Goal: Book appointment/travel/reservation

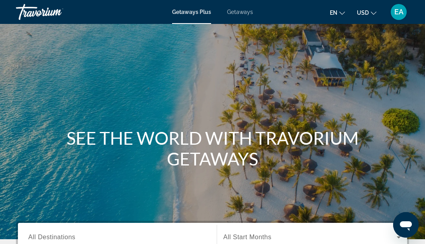
click at [241, 12] on span "Getaways" at bounding box center [240, 12] width 26 height 6
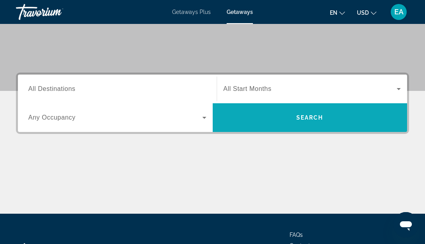
scroll to position [148, 0]
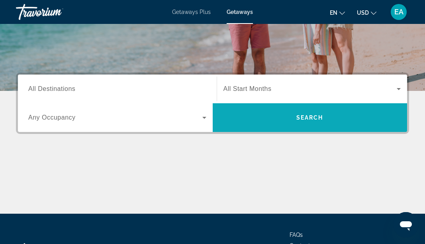
click at [301, 122] on span "Search widget" at bounding box center [310, 117] width 195 height 19
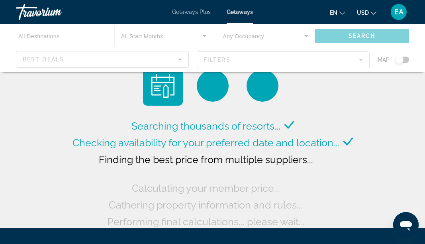
click at [168, 58] on div "Main content" at bounding box center [212, 48] width 425 height 48
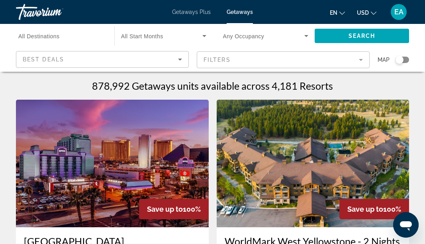
click at [92, 59] on div "Best Deals" at bounding box center [100, 60] width 155 height 10
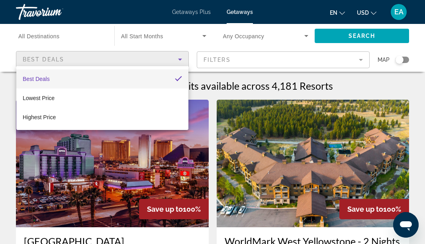
click at [236, 59] on div at bounding box center [212, 122] width 425 height 244
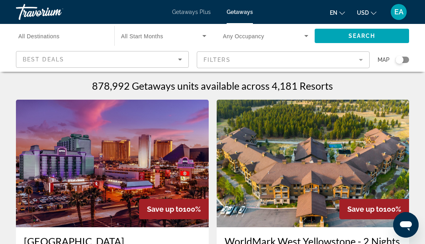
click at [236, 59] on mat-form-field "Filters" at bounding box center [283, 59] width 173 height 17
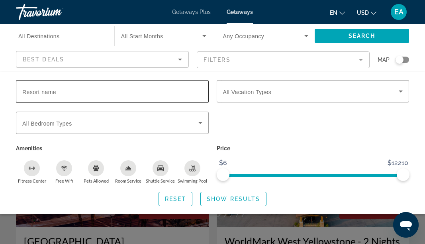
click at [128, 92] on input "Resort name" at bounding box center [112, 92] width 180 height 10
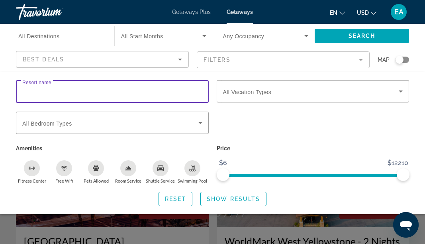
type input "*"
type input "**********"
click at [315, 92] on span "Search widget" at bounding box center [311, 91] width 176 height 10
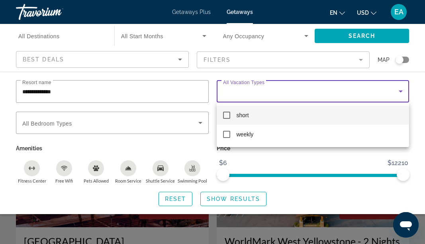
click at [224, 117] on mat-pseudo-checkbox at bounding box center [226, 115] width 7 height 7
click at [144, 123] on div at bounding box center [212, 122] width 425 height 244
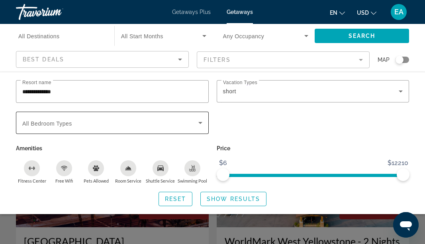
click at [144, 123] on span "Search widget" at bounding box center [110, 123] width 176 height 10
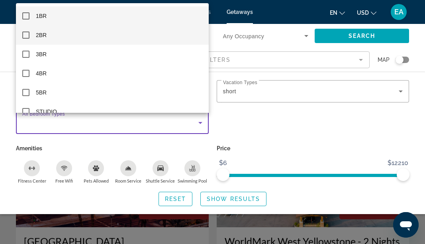
click at [25, 35] on mat-pseudo-checkbox at bounding box center [25, 34] width 7 height 7
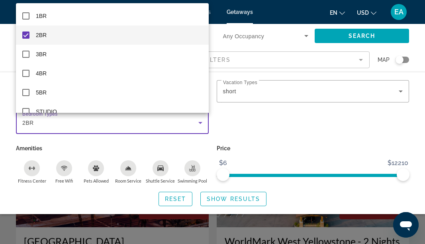
click at [244, 121] on div at bounding box center [212, 122] width 425 height 244
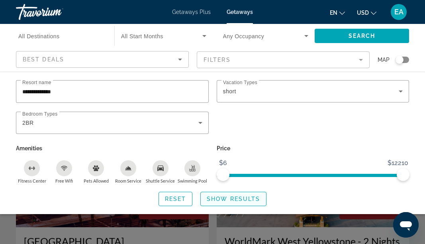
click at [235, 202] on span "Show Results" at bounding box center [233, 199] width 53 height 6
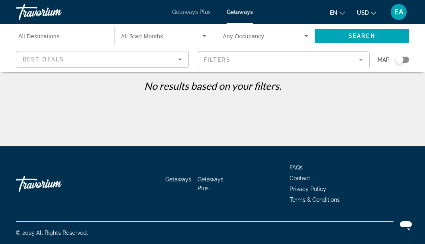
click at [78, 38] on input "Destination All Destinations" at bounding box center [61, 36] width 86 height 10
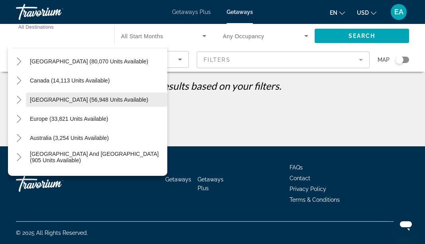
scroll to position [40, 0]
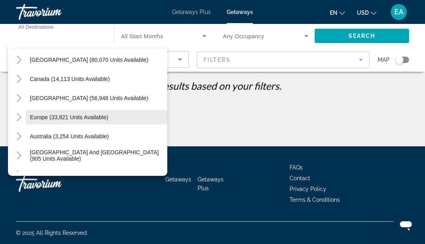
click at [80, 116] on span "Europe (33,821 units available)" at bounding box center [69, 117] width 78 height 6
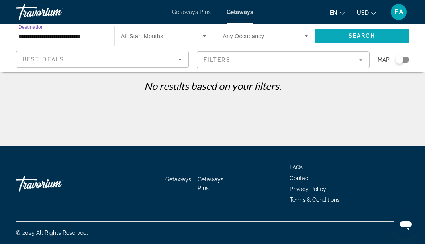
scroll to position [0, 0]
click at [362, 35] on span "Search" at bounding box center [361, 36] width 27 height 6
click at [200, 37] on icon "Search widget" at bounding box center [205, 36] width 10 height 10
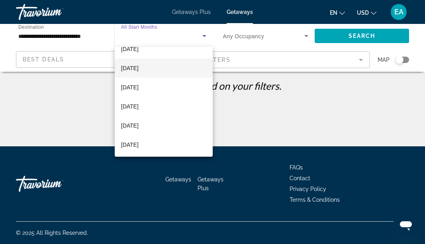
scroll to position [55, 0]
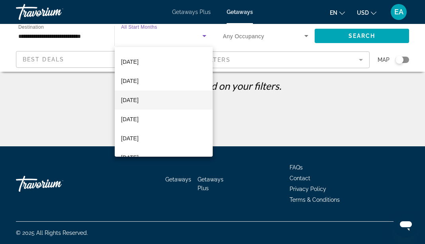
click at [170, 100] on mat-option "[DATE]" at bounding box center [164, 99] width 98 height 19
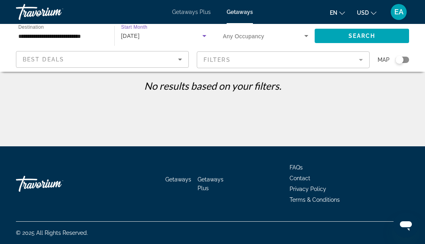
click at [303, 34] on icon "Search widget" at bounding box center [306, 36] width 10 height 10
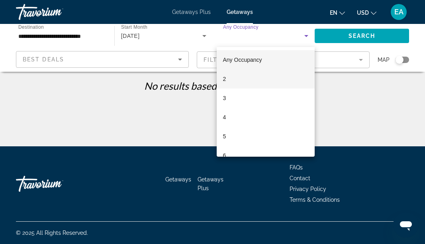
click at [271, 77] on mat-option "2" at bounding box center [266, 78] width 98 height 19
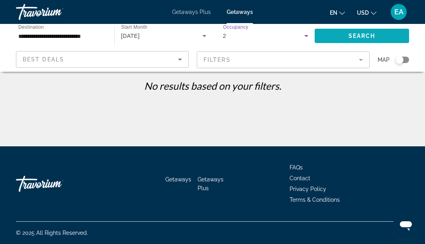
click at [350, 38] on span "Search" at bounding box center [361, 36] width 27 height 6
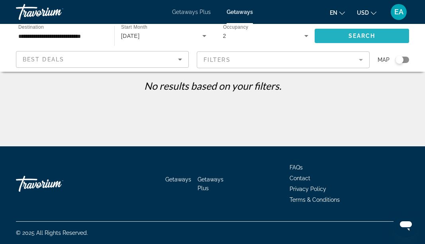
click at [350, 38] on span "Search" at bounding box center [361, 36] width 27 height 6
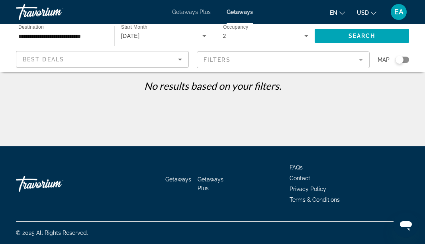
click at [280, 59] on mat-form-field "Filters" at bounding box center [283, 59] width 173 height 17
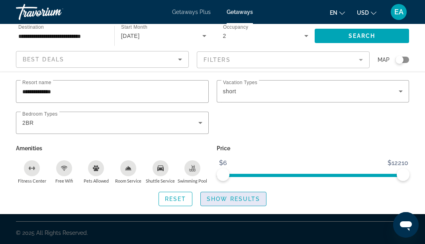
click at [209, 202] on span "Show Results" at bounding box center [233, 199] width 53 height 6
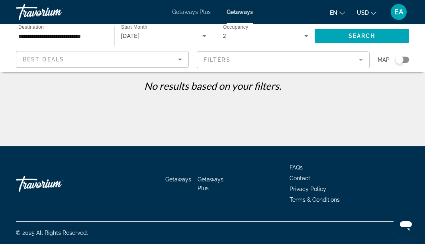
click at [201, 36] on icon "Search widget" at bounding box center [205, 36] width 10 height 10
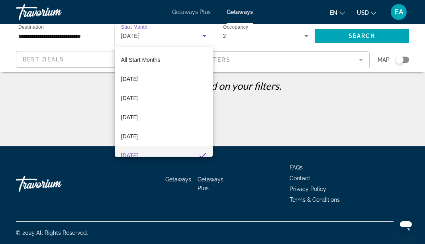
scroll to position [8, 0]
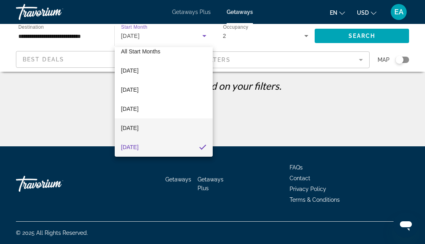
click at [139, 127] on span "[DATE]" at bounding box center [130, 128] width 18 height 10
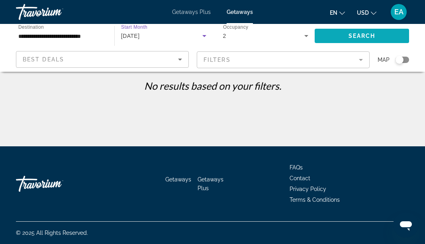
click at [345, 34] on span "Search widget" at bounding box center [362, 35] width 94 height 19
click at [88, 34] on input "**********" at bounding box center [61, 36] width 86 height 10
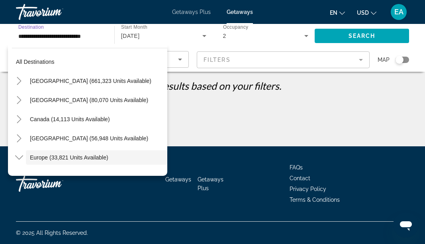
scroll to position [47, 0]
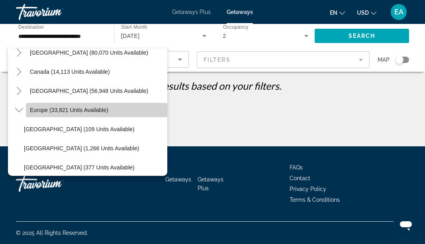
click at [72, 111] on span "Europe (33,821 units available)" at bounding box center [69, 110] width 78 height 6
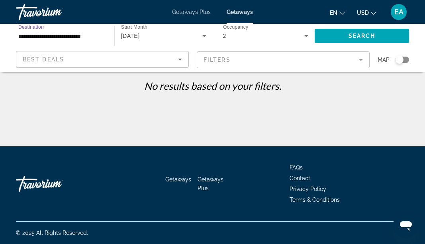
click at [203, 34] on icon "Search widget" at bounding box center [205, 36] width 10 height 10
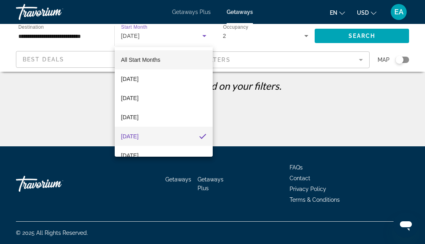
click at [164, 63] on mat-option "All Start Months" at bounding box center [164, 59] width 98 height 19
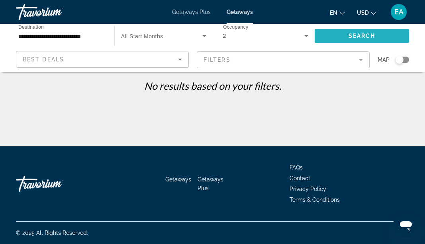
click at [339, 37] on span "Search widget" at bounding box center [362, 35] width 94 height 19
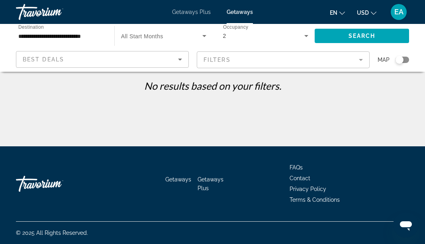
drag, startPoint x: 402, startPoint y: 60, endPoint x: 417, endPoint y: 60, distance: 15.1
click at [417, 60] on div "**********" at bounding box center [212, 48] width 425 height 48
click at [90, 38] on input "**********" at bounding box center [61, 36] width 86 height 10
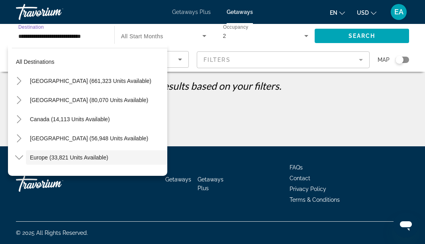
scroll to position [47, 0]
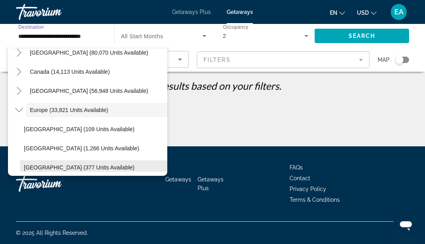
click at [53, 168] on span "[GEOGRAPHIC_DATA] (377 units available)" at bounding box center [79, 167] width 111 height 6
type input "**********"
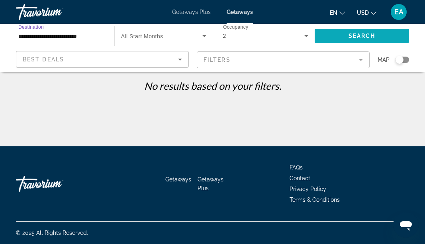
click at [332, 35] on span "Search widget" at bounding box center [362, 35] width 94 height 19
click at [198, 13] on span "Getaways Plus" at bounding box center [191, 12] width 39 height 6
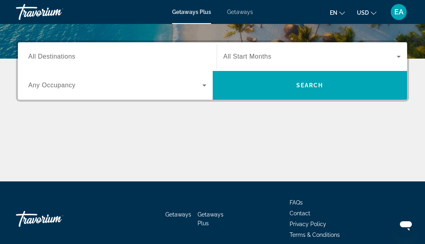
scroll to position [175, 0]
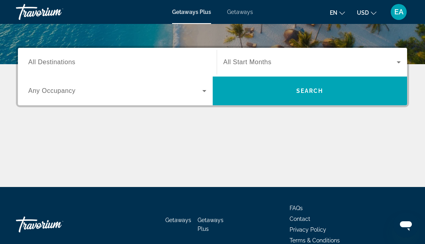
click at [273, 65] on span "Search widget" at bounding box center [310, 62] width 174 height 10
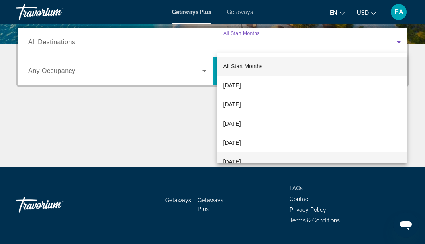
click at [241, 160] on span "[DATE]" at bounding box center [232, 162] width 18 height 10
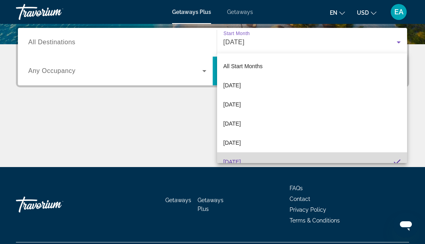
scroll to position [8, 0]
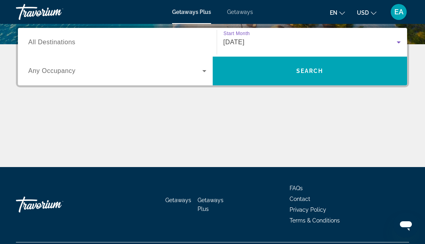
click at [70, 44] on span "All Destinations" at bounding box center [51, 42] width 47 height 7
click at [70, 44] on input "Destination All Destinations" at bounding box center [117, 43] width 178 height 10
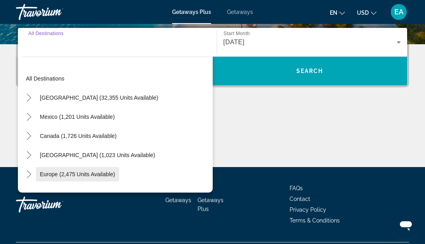
click at [77, 172] on span "Europe (2,475 units available)" at bounding box center [77, 174] width 75 height 6
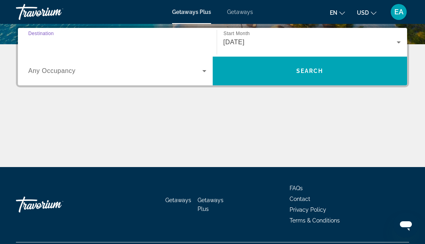
type input "**********"
click at [202, 70] on icon "Search widget" at bounding box center [205, 71] width 10 height 10
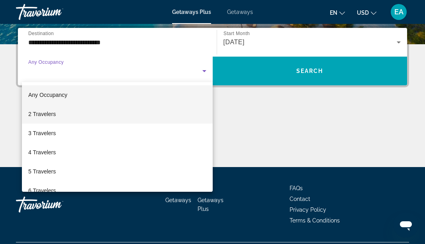
click at [169, 111] on mat-option "2 Travelers" at bounding box center [117, 113] width 191 height 19
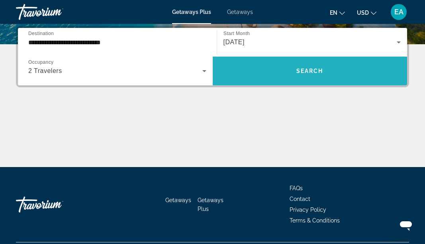
click at [327, 69] on span "Search widget" at bounding box center [310, 70] width 195 height 19
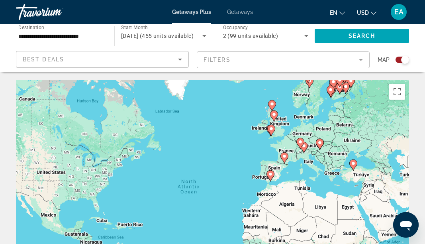
click at [114, 57] on div "Best Deals" at bounding box center [100, 60] width 155 height 10
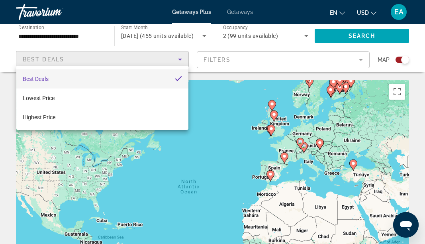
click at [320, 143] on div at bounding box center [212, 122] width 425 height 244
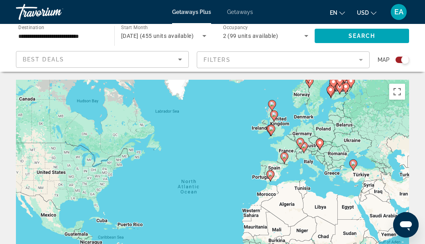
click at [320, 143] on image "Main content" at bounding box center [319, 142] width 5 height 5
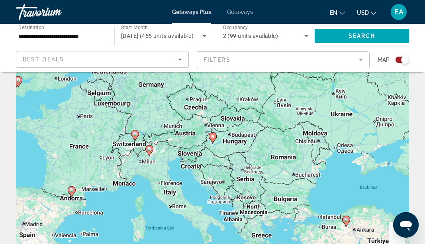
scroll to position [56, 0]
click at [135, 136] on icon "Main content" at bounding box center [134, 135] width 7 height 10
type input "**********"
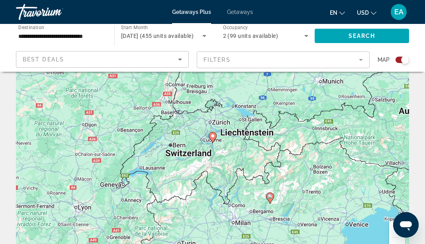
click at [213, 135] on image "Main content" at bounding box center [212, 135] width 5 height 5
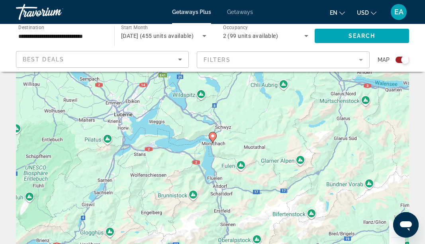
click at [213, 135] on image "Main content" at bounding box center [212, 135] width 5 height 5
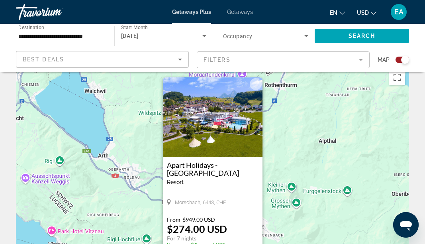
scroll to position [0, 0]
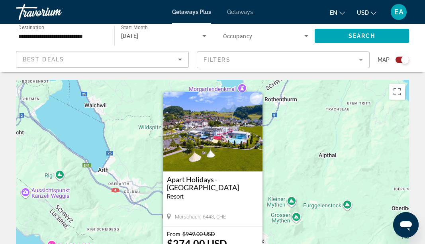
click at [284, 138] on div "To activate drag with keyboard, press Alt + Enter. Once in keyboard drag state,…" at bounding box center [212, 199] width 393 height 239
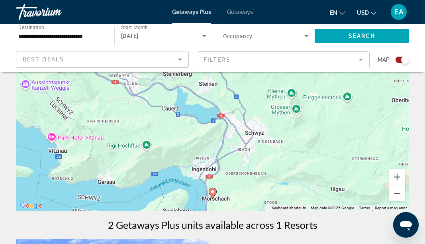
scroll to position [109, 0]
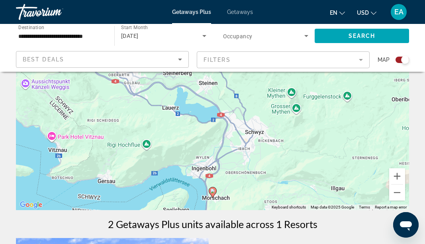
click at [213, 190] on image "Main content" at bounding box center [212, 190] width 5 height 5
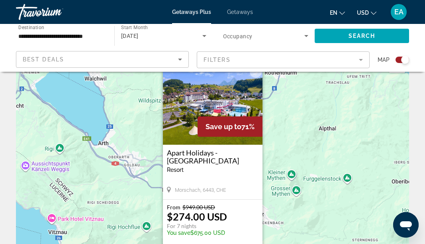
scroll to position [0, 0]
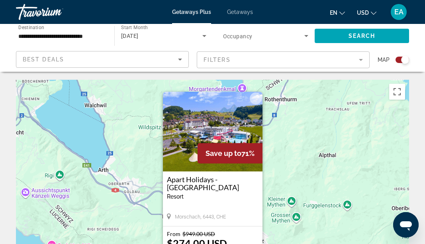
click at [282, 163] on div "To activate drag with keyboard, press Alt + Enter. Once in keyboard drag state,…" at bounding box center [212, 199] width 393 height 239
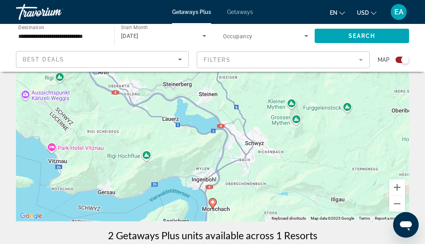
scroll to position [98, 0]
click at [395, 202] on button "Zoom out" at bounding box center [397, 203] width 16 height 16
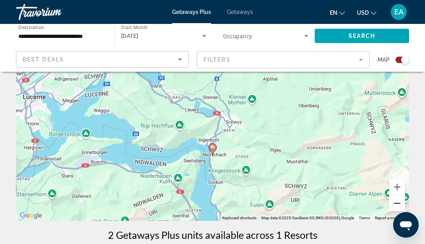
click at [395, 202] on button "Zoom out" at bounding box center [397, 203] width 16 height 16
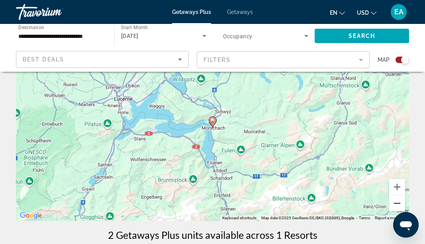
click at [395, 202] on button "Zoom out" at bounding box center [397, 203] width 16 height 16
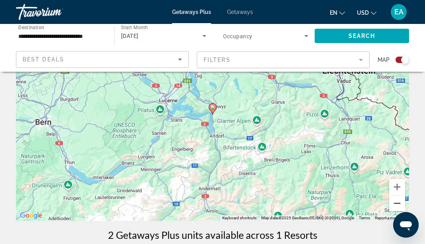
click at [395, 202] on button "Zoom out" at bounding box center [397, 203] width 16 height 16
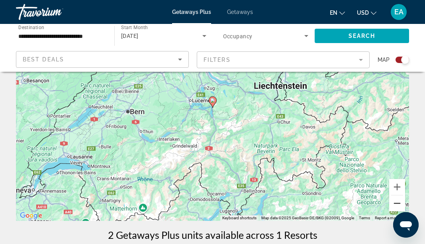
click at [395, 202] on button "Zoom out" at bounding box center [397, 203] width 16 height 16
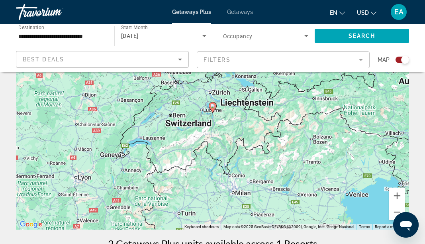
scroll to position [89, 0]
click at [395, 208] on button "Zoom out" at bounding box center [397, 212] width 16 height 16
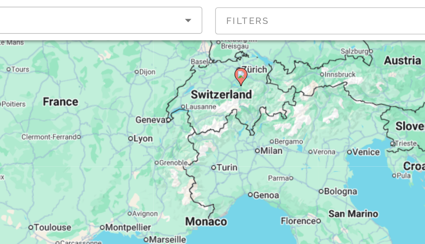
scroll to position [71, 0]
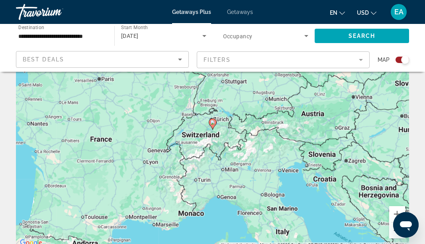
click at [392, 234] on button "Zoom out" at bounding box center [397, 230] width 16 height 16
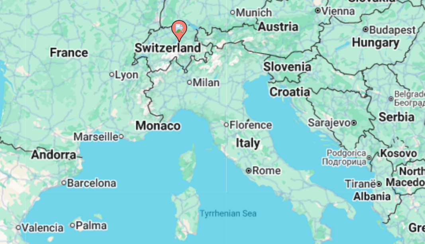
scroll to position [59, 0]
